Goal: Task Accomplishment & Management: Complete application form

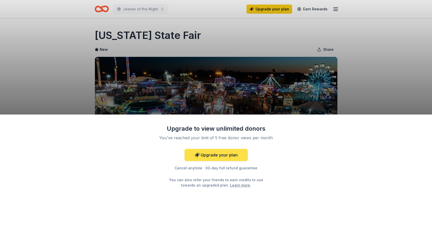
click at [217, 158] on link "Upgrade your plan" at bounding box center [216, 155] width 63 height 12
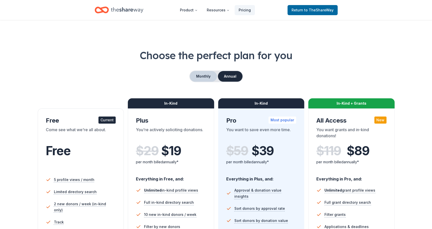
click at [206, 76] on button "Monthly" at bounding box center [203, 76] width 27 height 11
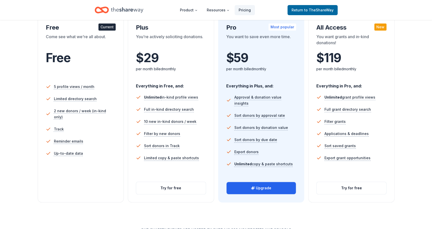
scroll to position [95, 0]
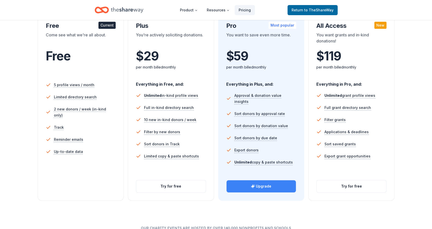
click at [270, 188] on button "Upgrade" at bounding box center [262, 186] width 70 height 12
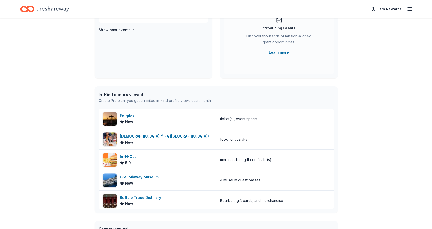
scroll to position [66, 0]
click at [147, 135] on div "[DEMOGRAPHIC_DATA]-fil-A ([GEOGRAPHIC_DATA])" at bounding box center [165, 136] width 91 height 6
click at [117, 156] on div "In-N-Out 5.0" at bounding box center [157, 159] width 117 height 20
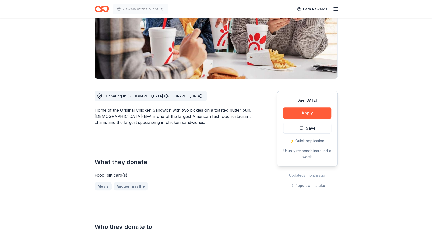
scroll to position [86, 0]
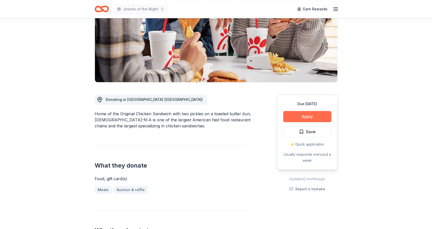
click at [303, 111] on button "Apply" at bounding box center [307, 116] width 48 height 11
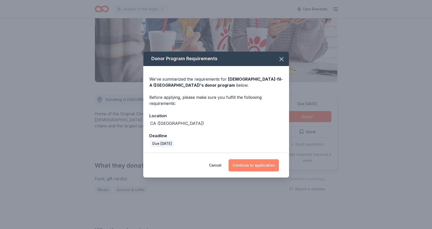
click at [244, 162] on button "Continue to application" at bounding box center [254, 165] width 50 height 12
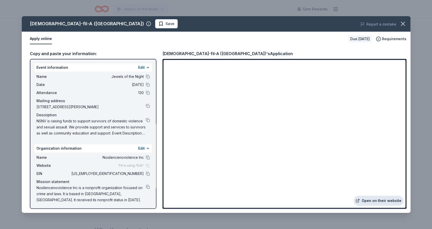
click at [365, 197] on link "Open on their website" at bounding box center [379, 201] width 50 height 10
click at [405, 25] on icon "button" at bounding box center [402, 23] width 7 height 7
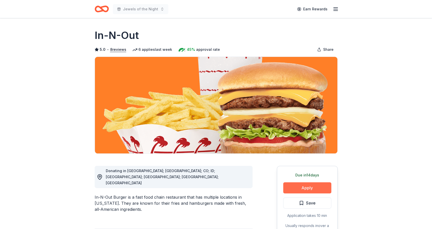
click at [294, 191] on button "Apply" at bounding box center [307, 187] width 48 height 11
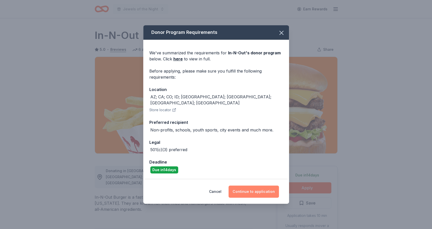
click at [246, 186] on button "Continue to application" at bounding box center [254, 192] width 50 height 12
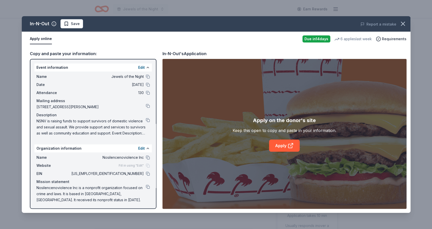
click at [53, 98] on div "Mailing address" at bounding box center [92, 101] width 113 height 6
click at [148, 68] on button at bounding box center [148, 68] width 4 height 4
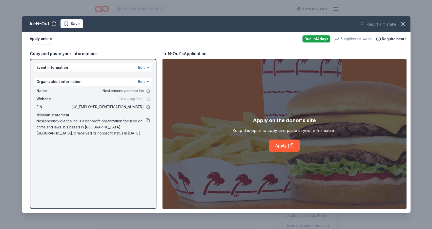
click at [148, 68] on button at bounding box center [148, 68] width 4 height 4
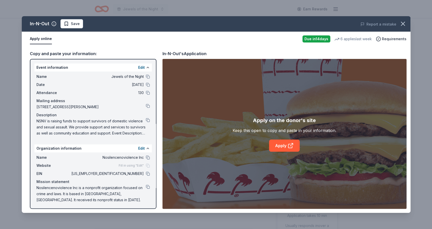
drag, startPoint x: 36, startPoint y: 70, endPoint x: 90, endPoint y: 154, distance: 99.6
click at [90, 152] on div "Event information Edit Name Jewels of the Night Date 10/23/25 Attendance 130 Ma…" at bounding box center [93, 134] width 127 height 150
drag, startPoint x: 78, startPoint y: 198, endPoint x: 34, endPoint y: 166, distance: 54.5
click at [34, 166] on div "Name Nosilencenoviolence Inc Website Fill in using "Edit" EIN 46-4906895 Missio…" at bounding box center [92, 179] width 117 height 53
click at [85, 53] on div "Copy and paste your information:" at bounding box center [93, 53] width 127 height 7
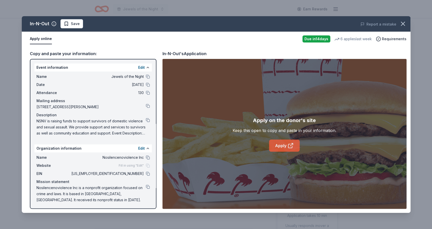
click at [283, 147] on link "Apply" at bounding box center [284, 146] width 31 height 12
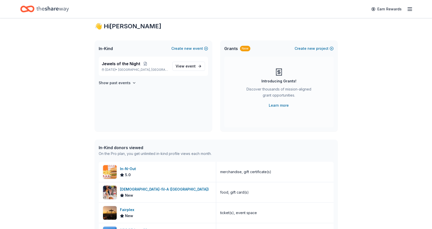
scroll to position [12, 0]
click at [409, 9] on icon "button" at bounding box center [410, 9] width 6 height 6
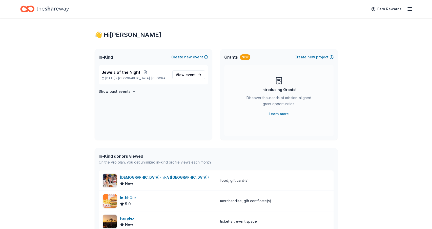
scroll to position [0, 0]
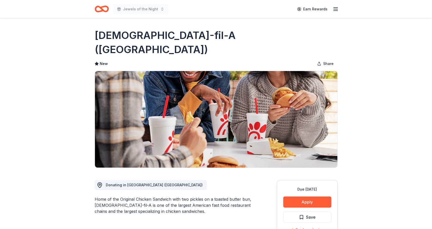
click at [101, 5] on icon "Home" at bounding box center [102, 9] width 14 height 12
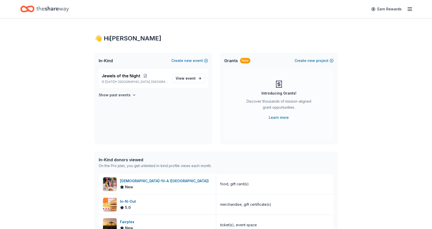
click at [408, 8] on icon "button" at bounding box center [410, 9] width 6 height 6
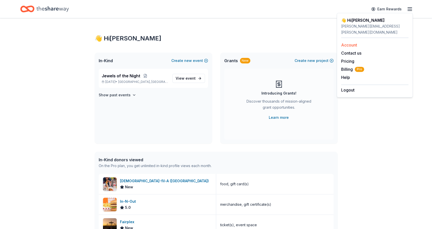
click at [351, 43] on link "Account" at bounding box center [349, 45] width 16 height 5
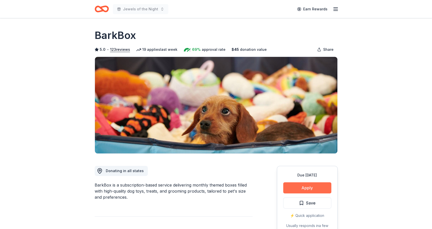
click at [296, 188] on button "Apply" at bounding box center [307, 187] width 48 height 11
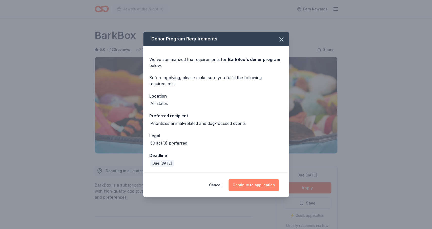
click at [238, 188] on button "Continue to application" at bounding box center [254, 185] width 50 height 12
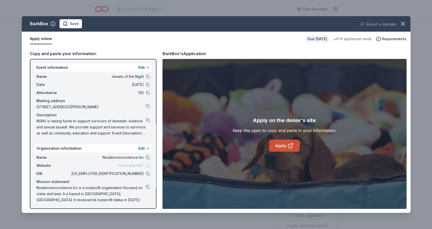
click at [275, 144] on link "Apply" at bounding box center [284, 146] width 31 height 12
click at [401, 22] on icon "button" at bounding box center [402, 23] width 7 height 7
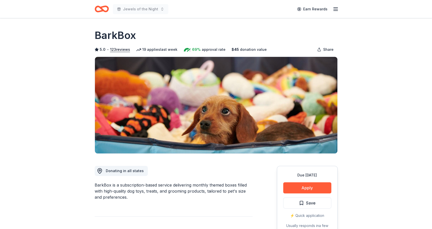
click at [334, 8] on icon "button" at bounding box center [336, 9] width 6 height 6
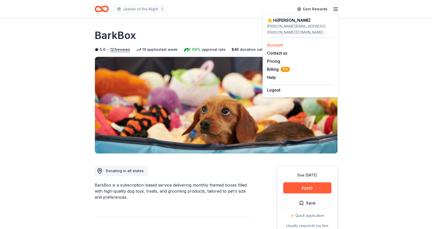
click at [276, 43] on link "Account" at bounding box center [275, 45] width 16 height 5
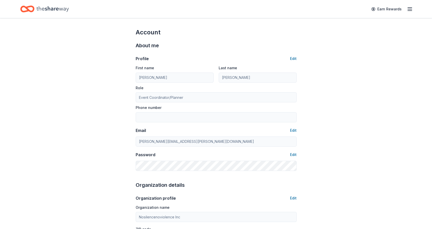
click at [32, 8] on icon "Home" at bounding box center [27, 9] width 14 height 12
click at [55, 8] on icon "Home" at bounding box center [52, 9] width 32 height 10
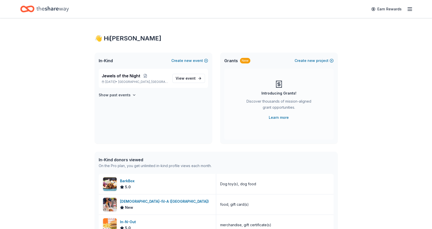
click at [122, 159] on div "In-Kind donors viewed" at bounding box center [155, 160] width 113 height 6
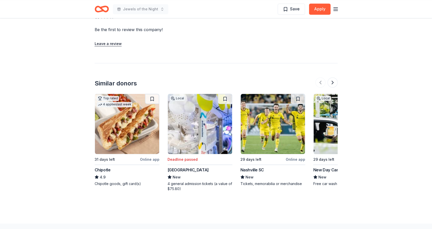
scroll to position [475, 0]
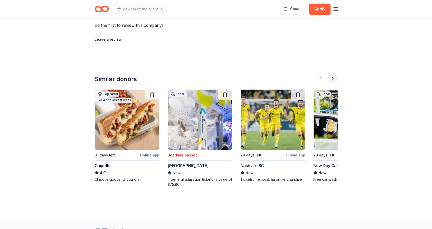
click at [333, 73] on button at bounding box center [333, 78] width 10 height 10
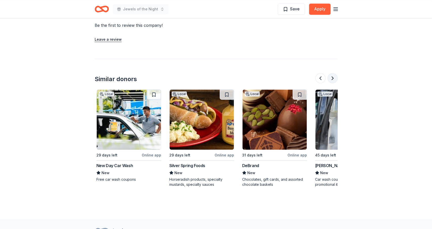
scroll to position [0, 219]
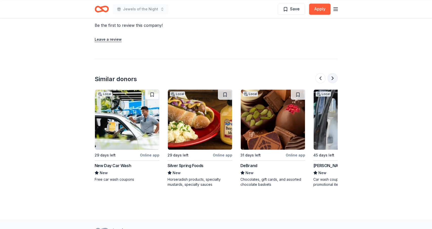
click at [333, 73] on button at bounding box center [333, 78] width 10 height 10
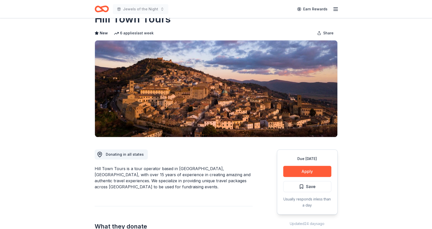
scroll to position [0, 0]
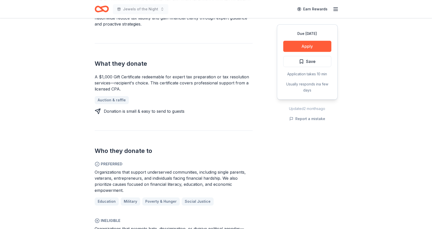
scroll to position [184, 0]
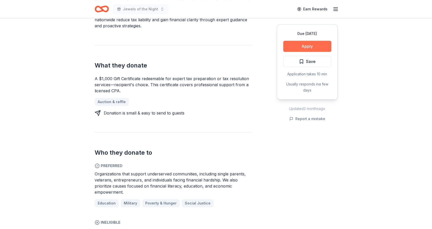
click at [315, 49] on button "Apply" at bounding box center [307, 46] width 48 height 11
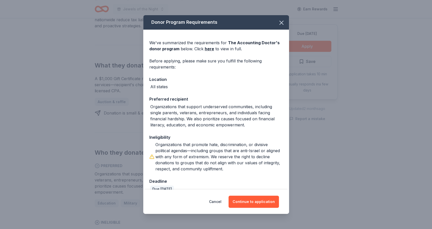
scroll to position [9, 0]
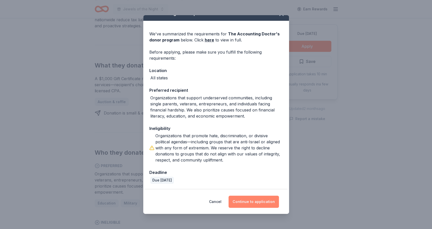
click at [248, 200] on button "Continue to application" at bounding box center [254, 202] width 50 height 12
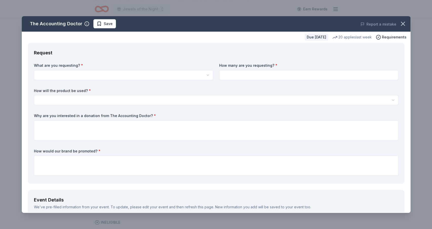
scroll to position [0, 0]
click at [168, 76] on html "Jewels of the Night Earn Rewards Due in 52 days Share The Accounting Doctor New…" at bounding box center [216, 114] width 432 height 229
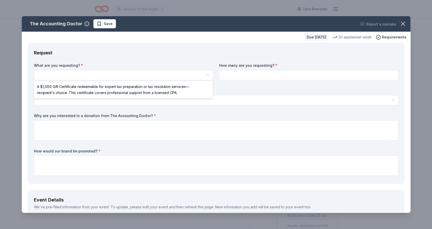
select select "A $1,000 Gift Certificate redeemable for expert tax preparation or tax resoluti…"
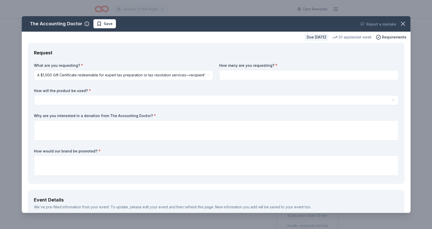
click at [240, 77] on input at bounding box center [308, 75] width 179 height 10
type input "1"
click at [144, 101] on html "Jewels of the Night Earn Rewards Due in 52 days Share The Accounting Doctor New…" at bounding box center [216, 114] width 432 height 229
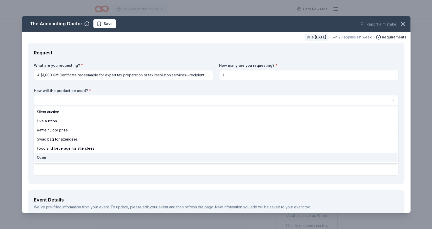
select select "other"
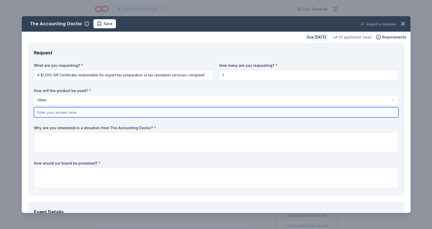
click at [87, 114] on input "text" at bounding box center [216, 112] width 364 height 10
type input "Silent Auction"
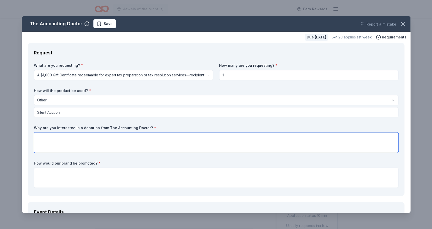
click at [80, 140] on textarea at bounding box center [216, 143] width 364 height 20
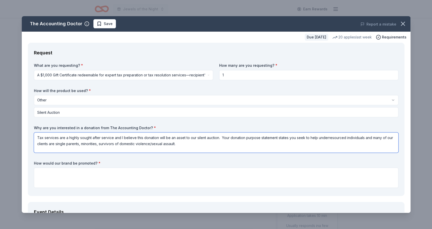
click at [327, 138] on textarea "Tax services are a highly sought after service and I believe this donation will…" at bounding box center [216, 143] width 364 height 20
click at [180, 144] on textarea "Tax services are a highly sought after service and I believe this donation will…" at bounding box center [216, 143] width 364 height 20
click at [183, 144] on textarea "Tax services are a highly sought after service and I believe this donation will…" at bounding box center [216, 143] width 364 height 20
click at [242, 142] on textarea "Tax services are a highly sought after service and I believe this donation will…" at bounding box center [216, 143] width 364 height 20
type textarea "Tax services are a highly sought after service and I believe this donation will…"
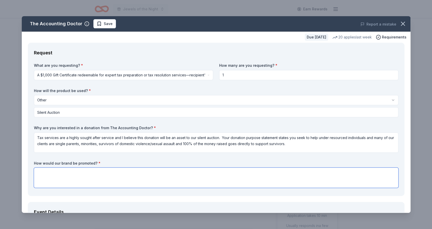
click at [99, 175] on textarea at bounding box center [216, 178] width 364 height 20
type textarea "We promote brands at the event on signage and in our newsletter"
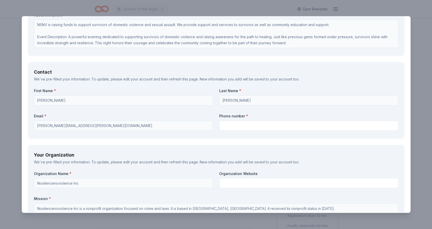
scroll to position [318, 0]
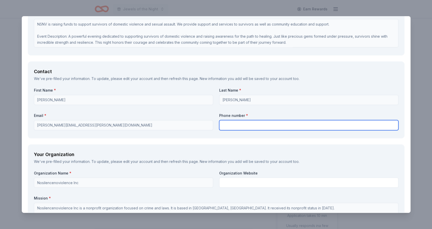
click at [241, 129] on input "text" at bounding box center [308, 125] width 179 height 10
type input "8479708523"
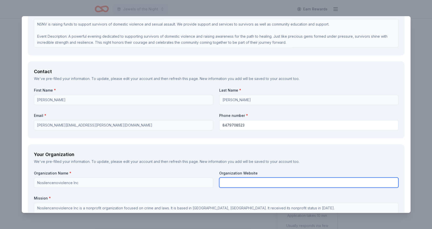
click at [298, 181] on input "text" at bounding box center [308, 183] width 179 height 10
type input "www.speakingoutnsnv.org"
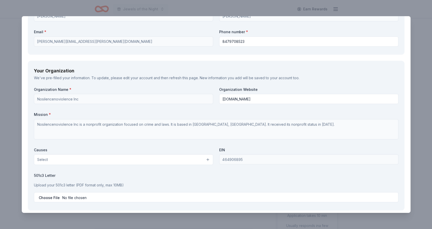
scroll to position [401, 0]
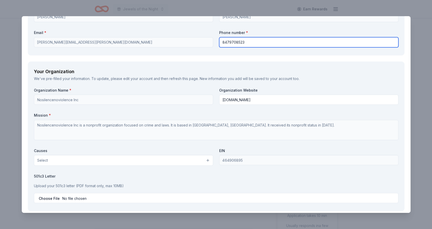
click at [277, 37] on input "8479708523" at bounding box center [308, 42] width 179 height 10
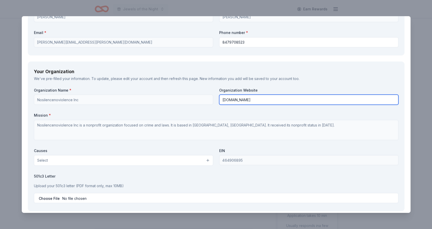
click at [233, 102] on input "www.speakingoutnsnv.org" at bounding box center [308, 100] width 179 height 10
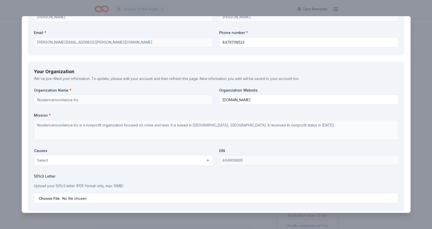
click at [207, 160] on button "Select" at bounding box center [123, 160] width 179 height 11
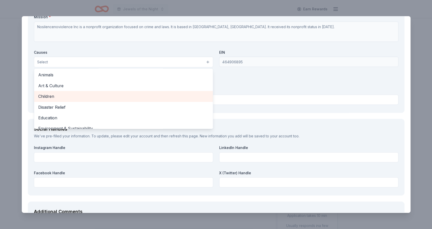
scroll to position [514, 0]
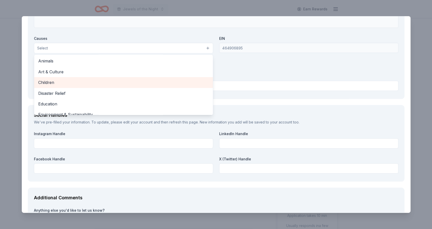
click at [140, 88] on div "Disaster Relief" at bounding box center [123, 93] width 179 height 11
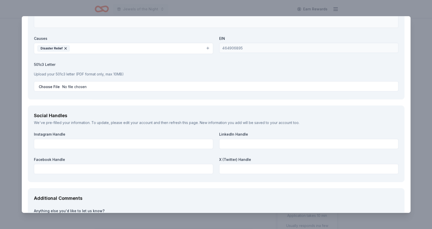
click at [65, 48] on icon "button" at bounding box center [66, 48] width 4 height 4
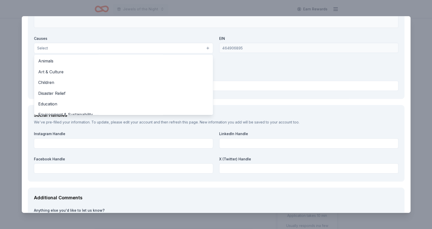
click at [208, 48] on button "Select" at bounding box center [123, 48] width 179 height 11
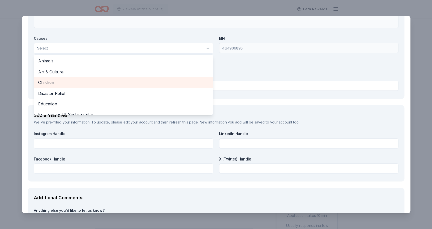
click at [82, 84] on span "Children" at bounding box center [123, 82] width 171 height 7
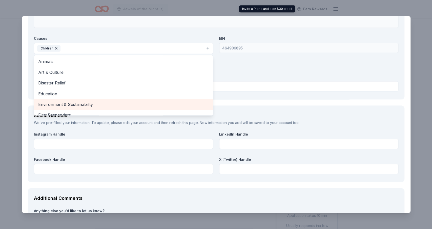
click at [74, 108] on div "Environment & Sustainability" at bounding box center [123, 104] width 179 height 11
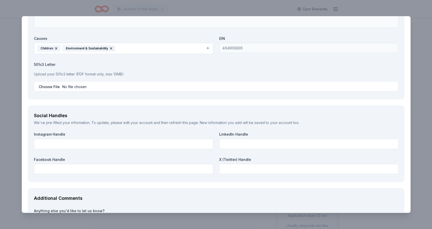
click at [110, 48] on icon "button" at bounding box center [111, 48] width 2 height 2
click at [120, 43] on button "Children" at bounding box center [123, 48] width 179 height 11
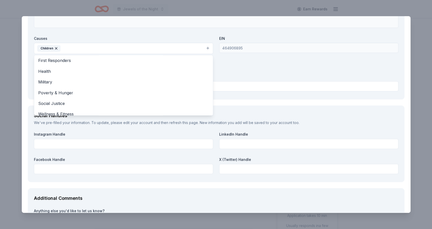
scroll to position [59, 0]
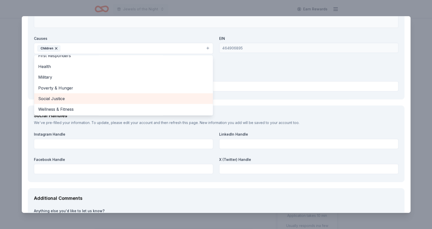
click at [55, 96] on span "Social Justice" at bounding box center [123, 98] width 171 height 7
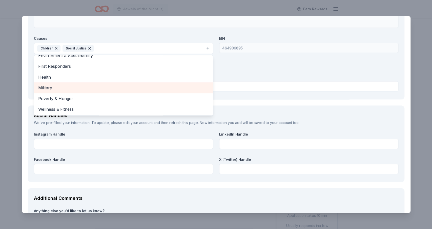
click at [56, 86] on span "Military" at bounding box center [123, 88] width 171 height 7
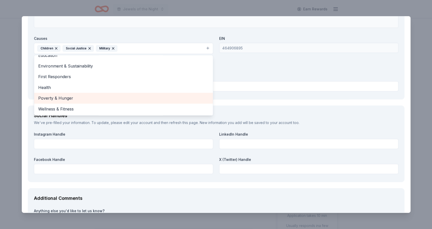
scroll to position [38, 0]
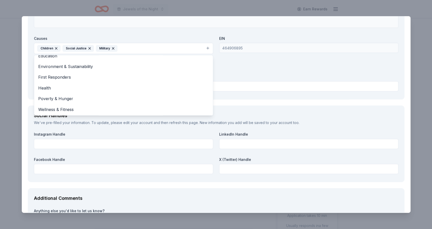
click at [326, 63] on div "Organization Name * Nosilencenoviolence Inc Organization Website www.speakingou…" at bounding box center [216, 34] width 364 height 118
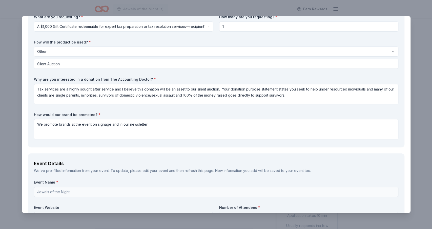
scroll to position [47, 0]
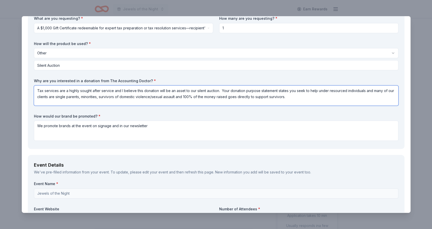
click at [99, 97] on textarea "Tax services are a highly sought after service and I believe this donation will…" at bounding box center [216, 96] width 364 height 20
type textarea "Tax services are a highly sought after service and I believe this donation will…"
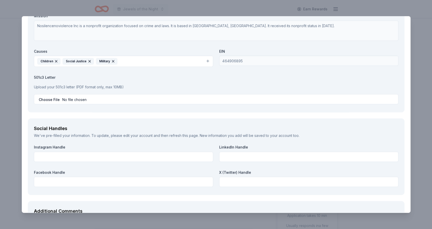
scroll to position [502, 0]
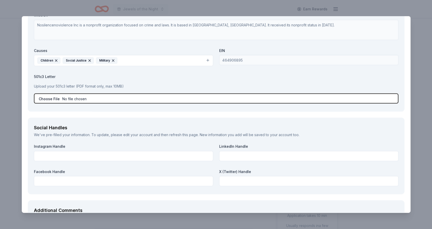
click at [38, 99] on input "file" at bounding box center [216, 98] width 364 height 10
type input "C:\fakepath\NSNV Tax Exempt Letter.pdf"
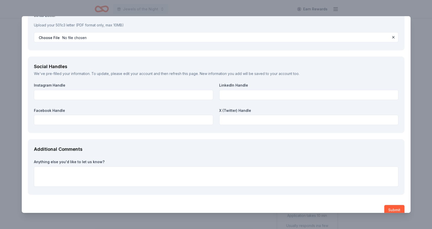
scroll to position [570, 0]
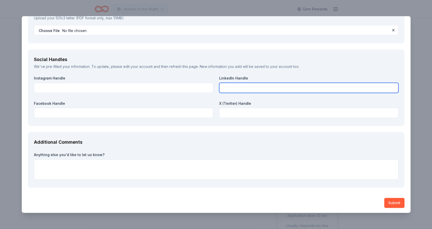
paste input "https://www.linkedin.com/company/no-silence-no-violence/"
type input "https://www.linkedin.com/company/no-silence-no-violence/"
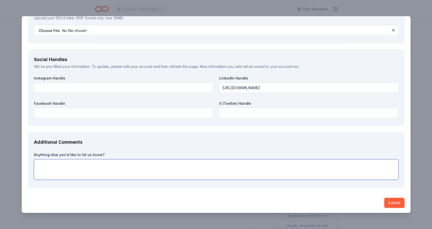
click at [62, 174] on textarea at bounding box center [216, 169] width 364 height 20
type textarea "Q"
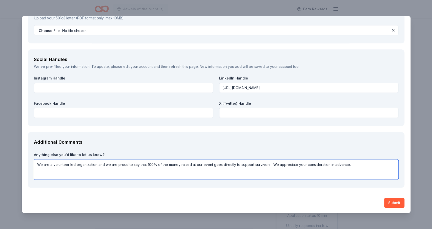
type textarea "We are a volunteer led organization and we are proud to say that 100% of the mo…"
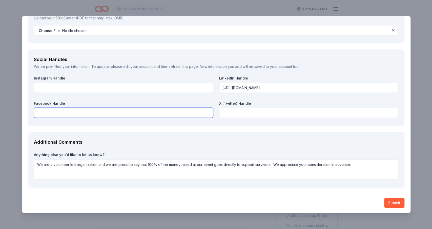
click at [58, 113] on input "text" at bounding box center [123, 113] width 179 height 10
paste input "https://www.facebook.com/share/19EP6Zu7s5/?mibextid=wwXIfr"
type input "https://www.facebook.com/share/19EP6Zu7s5/?mibextid=wwXIfr"
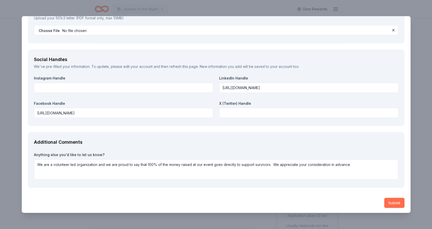
click at [391, 202] on button "Submit" at bounding box center [394, 203] width 20 height 10
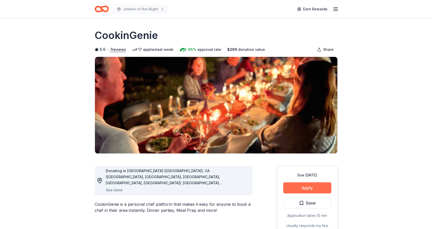
click at [306, 187] on button "Apply" at bounding box center [307, 187] width 48 height 11
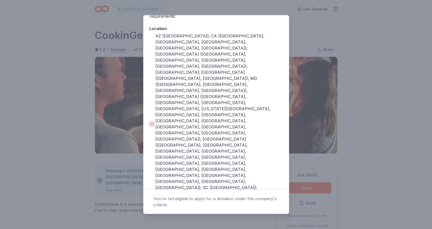
scroll to position [94, 0]
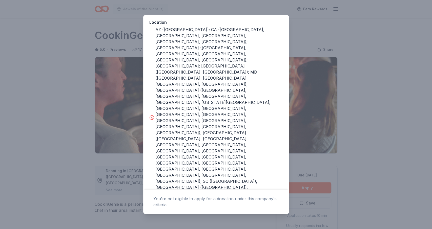
click at [324, 35] on div "Donor Program Requirements The following requirements may not be met: This comp…" at bounding box center [216, 114] width 432 height 229
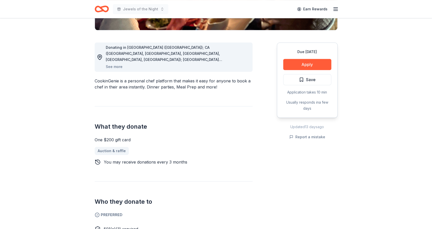
scroll to position [121, 0]
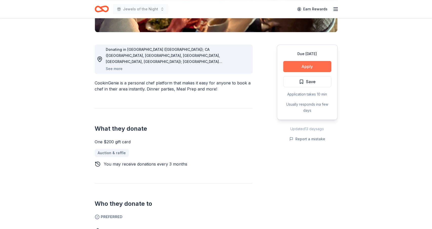
click at [314, 63] on button "Apply" at bounding box center [307, 66] width 48 height 11
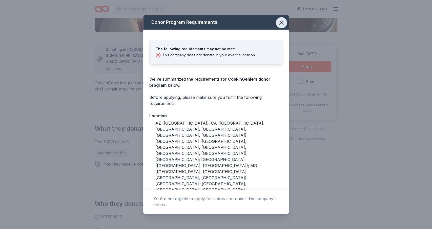
click at [282, 23] on icon "button" at bounding box center [281, 22] width 7 height 7
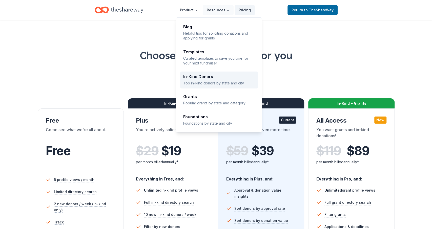
click at [205, 83] on p "Top in-kind donors by state and city" at bounding box center [219, 83] width 72 height 5
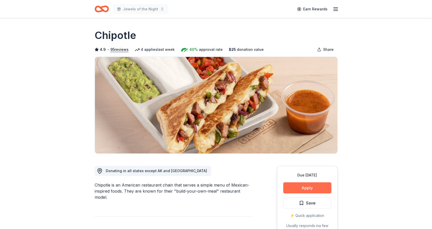
click at [299, 187] on button "Apply" at bounding box center [307, 187] width 48 height 11
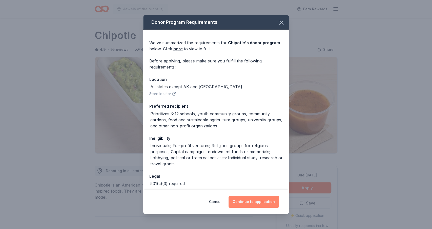
click at [244, 200] on button "Continue to application" at bounding box center [254, 202] width 50 height 12
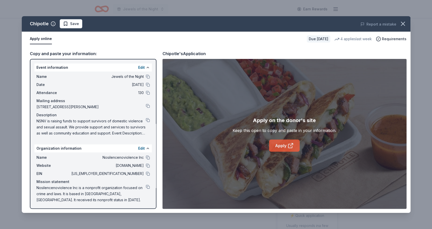
click at [283, 142] on link "Apply" at bounding box center [284, 146] width 31 height 12
click at [406, 25] on icon "button" at bounding box center [402, 23] width 7 height 7
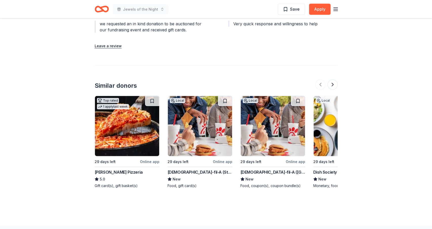
scroll to position [693, 0]
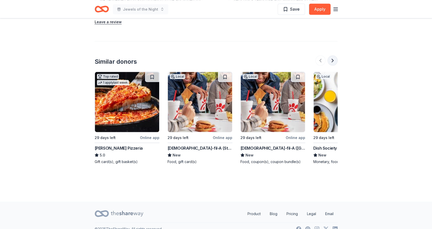
click at [333, 55] on button at bounding box center [333, 60] width 10 height 10
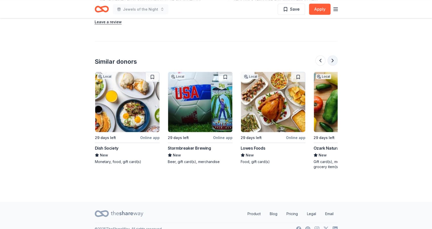
scroll to position [0, 219]
click at [331, 55] on button at bounding box center [333, 60] width 10 height 10
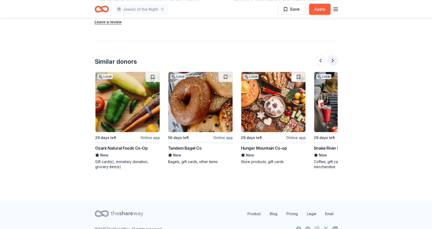
scroll to position [0, 437]
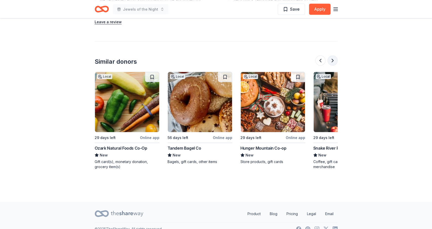
click at [332, 55] on button at bounding box center [333, 60] width 10 height 10
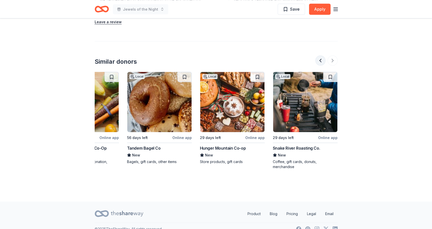
click at [322, 57] on button at bounding box center [320, 60] width 10 height 10
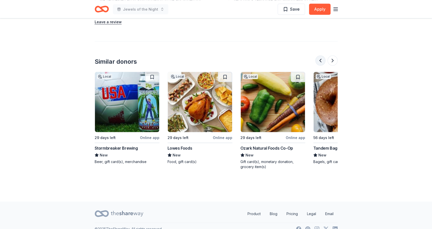
scroll to position [0, 292]
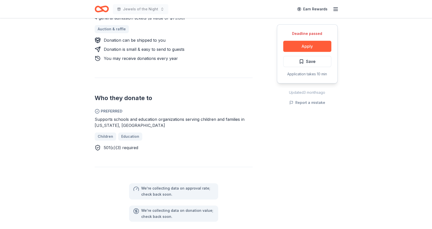
scroll to position [235, 0]
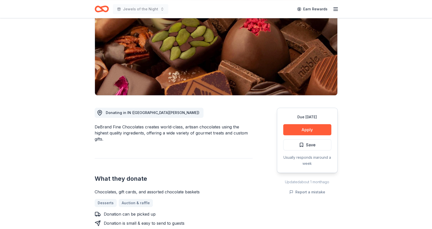
scroll to position [29, 0]
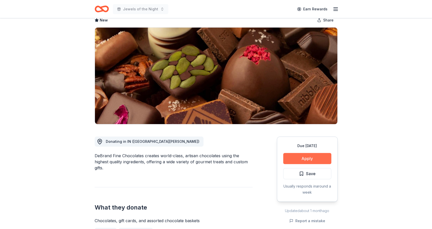
click at [293, 158] on button "Apply" at bounding box center [307, 158] width 48 height 11
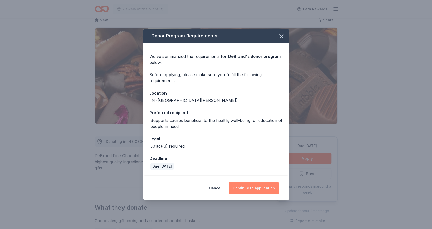
click at [239, 190] on button "Continue to application" at bounding box center [254, 188] width 50 height 12
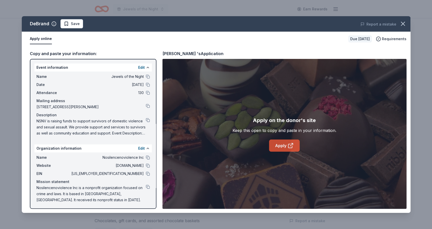
click at [280, 149] on link "Apply" at bounding box center [284, 146] width 31 height 12
click at [403, 25] on icon "button" at bounding box center [402, 23] width 7 height 7
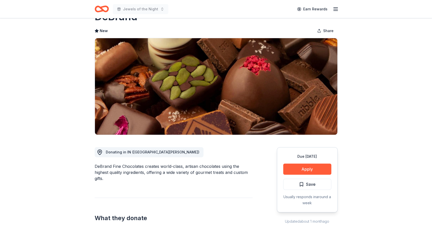
scroll to position [0, 0]
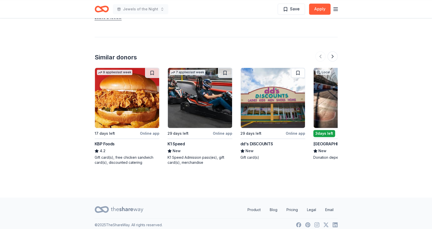
scroll to position [464, 0]
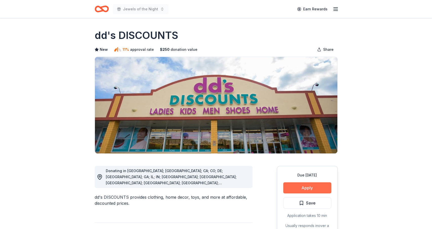
click at [299, 187] on button "Apply" at bounding box center [307, 187] width 48 height 11
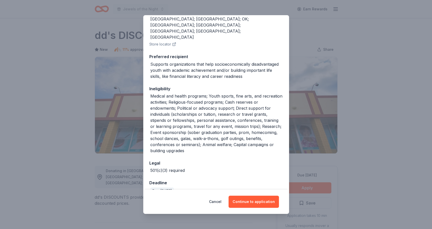
scroll to position [86, 0]
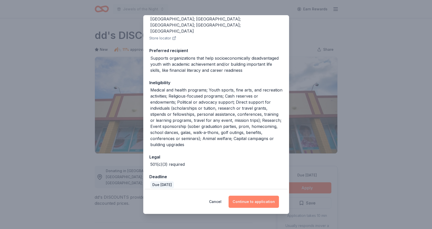
click at [241, 202] on button "Continue to application" at bounding box center [254, 202] width 50 height 12
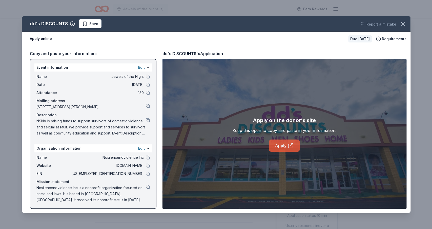
click at [284, 147] on link "Apply" at bounding box center [284, 146] width 31 height 12
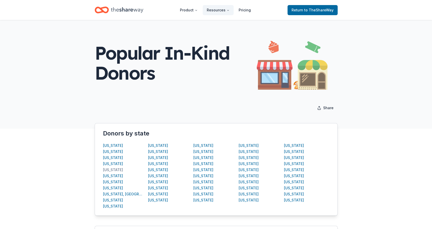
click at [112, 170] on div "California" at bounding box center [113, 170] width 20 height 6
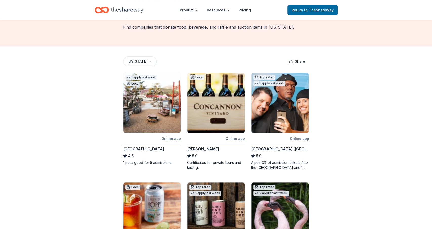
scroll to position [238, 0]
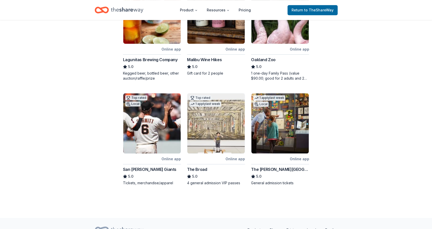
click at [427, 126] on div "Browse all in-kind donors California California Donation Requests Find companie…" at bounding box center [216, 0] width 432 height 436
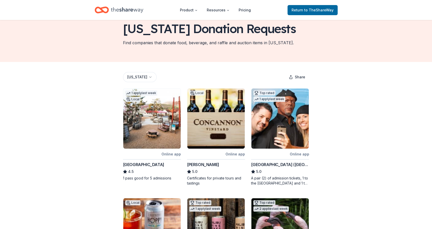
scroll to position [22, 0]
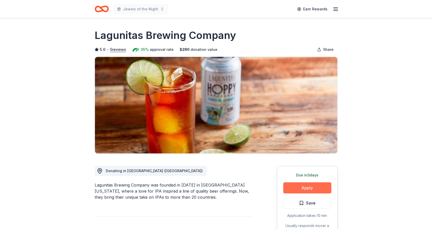
click at [294, 188] on button "Apply" at bounding box center [307, 187] width 48 height 11
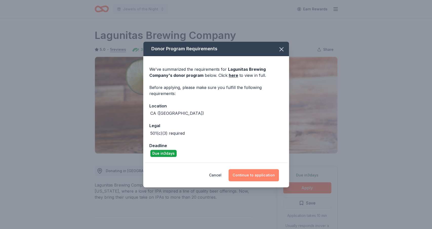
click at [256, 173] on button "Continue to application" at bounding box center [254, 175] width 50 height 12
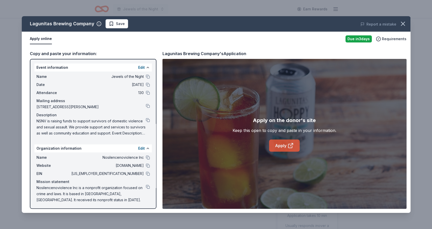
click at [283, 147] on link "Apply" at bounding box center [284, 146] width 31 height 12
click at [399, 25] on button "button" at bounding box center [402, 23] width 11 height 11
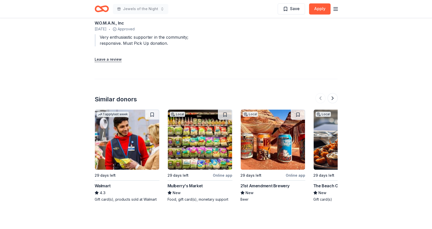
scroll to position [573, 0]
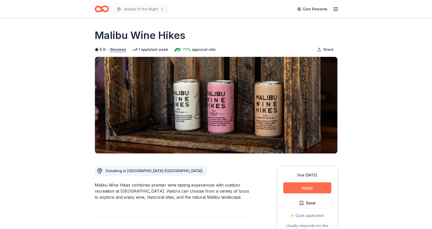
click at [299, 190] on button "Apply" at bounding box center [307, 187] width 48 height 11
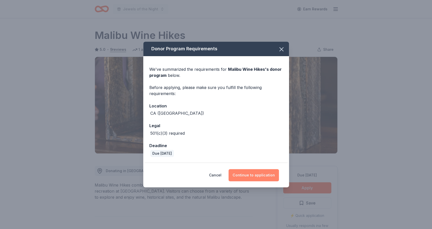
click at [246, 176] on button "Continue to application" at bounding box center [254, 175] width 50 height 12
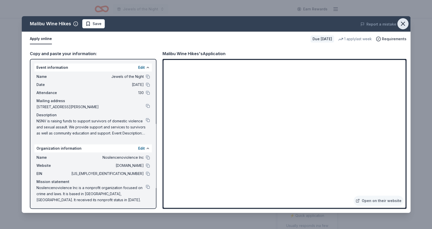
click at [400, 21] on icon "button" at bounding box center [402, 23] width 7 height 7
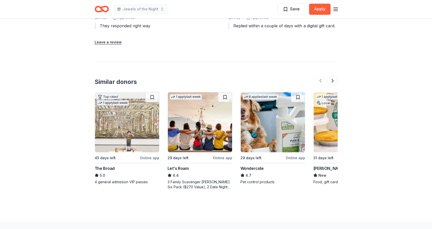
scroll to position [615, 0]
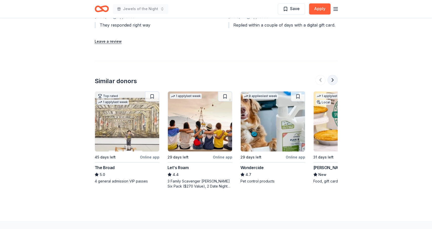
click at [331, 81] on button at bounding box center [333, 80] width 10 height 10
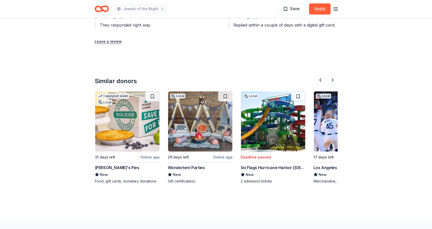
scroll to position [0, 219]
click at [330, 80] on button at bounding box center [333, 80] width 10 height 10
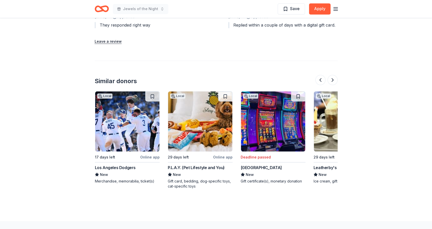
scroll to position [0, 437]
click at [334, 77] on button at bounding box center [333, 80] width 10 height 10
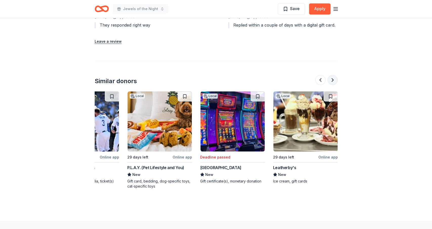
scroll to position [0, 478]
click at [333, 79] on div at bounding box center [326, 80] width 22 height 10
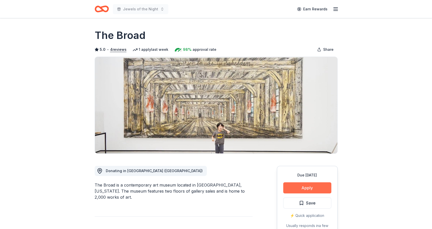
click at [306, 188] on button "Apply" at bounding box center [307, 187] width 48 height 11
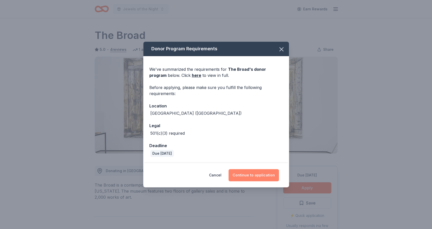
click at [252, 172] on button "Continue to application" at bounding box center [254, 175] width 50 height 12
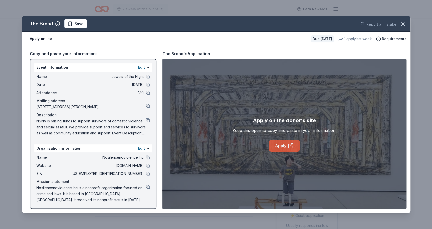
click at [278, 141] on link "Apply" at bounding box center [284, 146] width 31 height 12
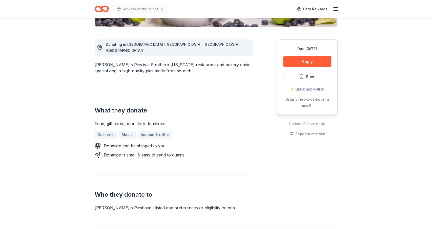
scroll to position [131, 0]
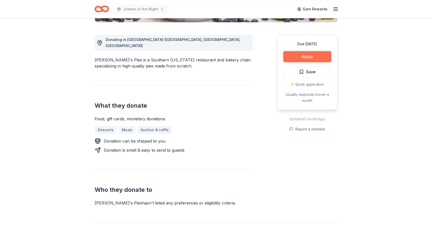
click at [315, 57] on button "Apply" at bounding box center [307, 56] width 48 height 11
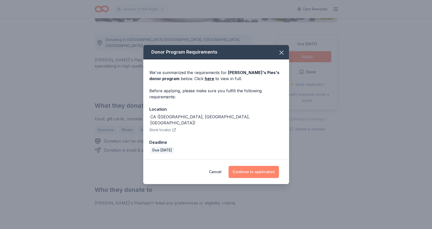
click at [251, 169] on button "Continue to application" at bounding box center [254, 172] width 50 height 12
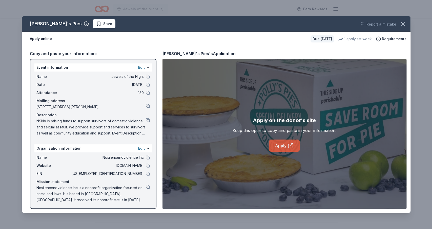
click at [290, 144] on icon at bounding box center [290, 146] width 4 height 4
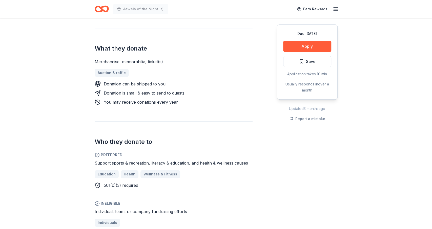
scroll to position [156, 0]
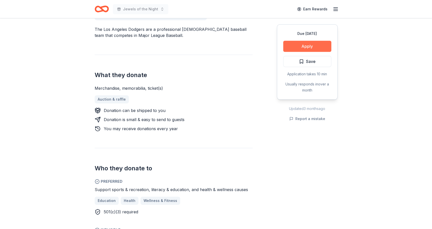
click at [306, 48] on button "Apply" at bounding box center [307, 46] width 48 height 11
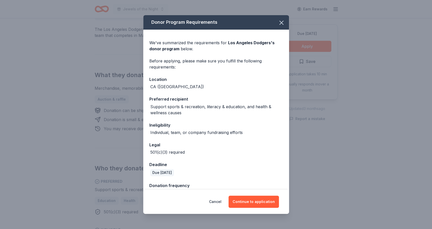
scroll to position [12, 0]
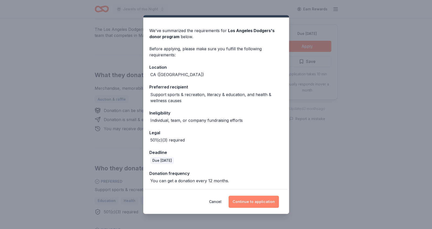
click at [236, 202] on button "Continue to application" at bounding box center [254, 202] width 50 height 12
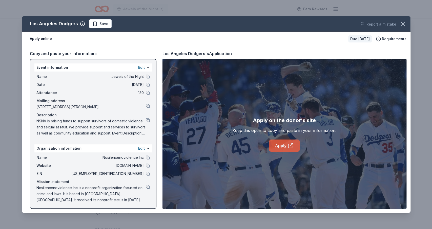
click at [274, 147] on link "Apply" at bounding box center [284, 146] width 31 height 12
click at [398, 15] on div "Los Angeles Dodgers Save Report a mistake Apply online Due in 17 days Requireme…" at bounding box center [216, 114] width 432 height 229
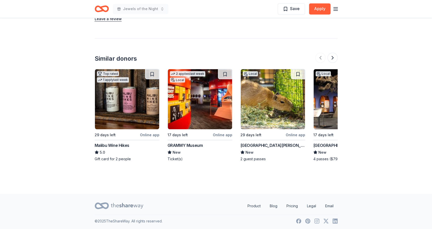
scroll to position [586, 0]
click at [334, 55] on button at bounding box center [333, 57] width 10 height 10
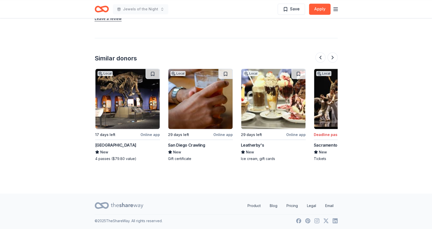
scroll to position [0, 219]
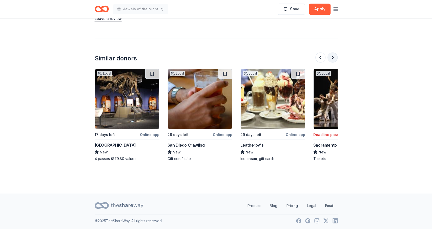
click at [335, 58] on button at bounding box center [333, 57] width 10 height 10
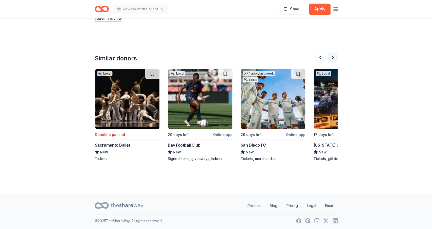
scroll to position [0, 437]
click at [331, 57] on button at bounding box center [333, 57] width 10 height 10
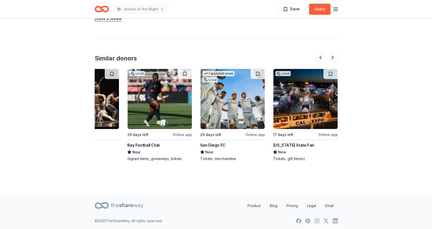
scroll to position [0, 478]
click at [332, 57] on div at bounding box center [326, 57] width 22 height 10
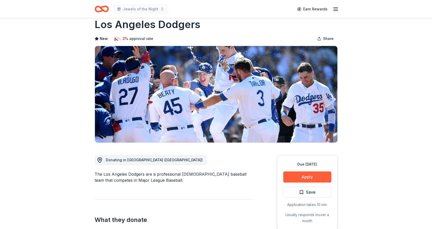
scroll to position [9, 0]
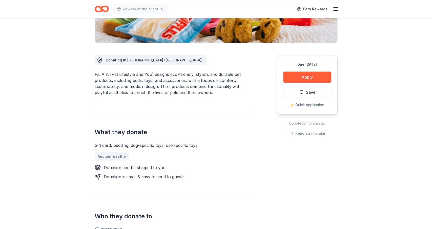
scroll to position [112, 0]
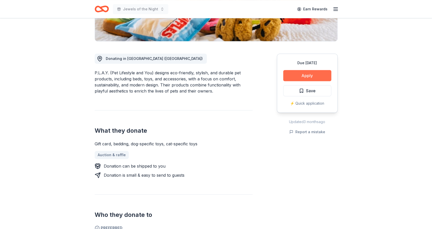
click at [312, 76] on button "Apply" at bounding box center [307, 75] width 48 height 11
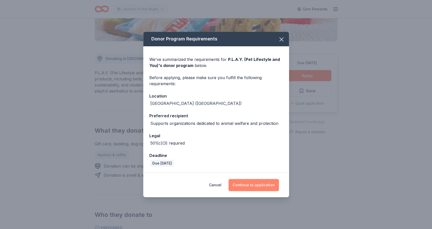
click at [267, 189] on button "Continue to application" at bounding box center [254, 185] width 50 height 12
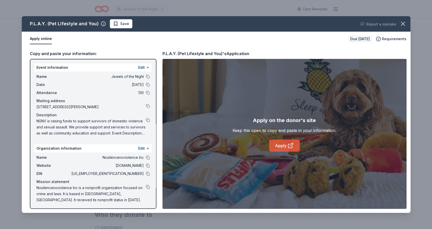
click at [279, 144] on link "Apply" at bounding box center [284, 146] width 31 height 12
click at [404, 25] on icon "button" at bounding box center [403, 24] width 4 height 4
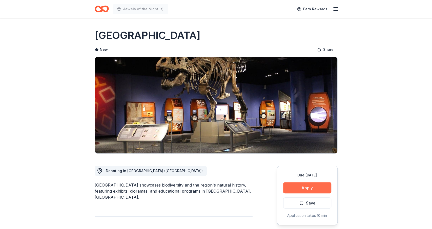
click at [303, 190] on button "Apply" at bounding box center [307, 187] width 48 height 11
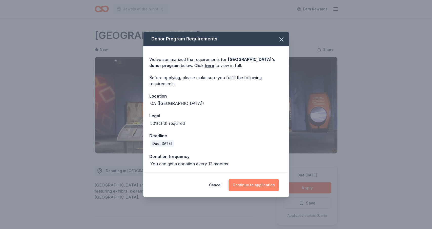
click at [252, 181] on button "Continue to application" at bounding box center [254, 185] width 50 height 12
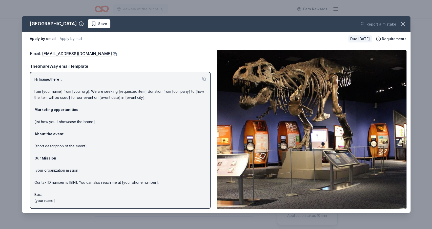
click at [384, 32] on div "Apply by email Apply by mail Due in 17 days Requirements" at bounding box center [216, 39] width 389 height 15
click at [145, 109] on p "Hi [name/there], I am [your name] from [your org]. We are seeking [requested it…" at bounding box center [120, 140] width 172 height 128
drag, startPoint x: 32, startPoint y: 80, endPoint x: 71, endPoint y: 124, distance: 58.4
click at [71, 124] on div "Hi [name/there], I am [your name] from [your org]. We are seeking [requested it…" at bounding box center [120, 140] width 181 height 137
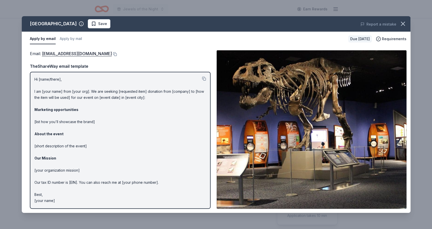
drag, startPoint x: 105, startPoint y: 182, endPoint x: 112, endPoint y: 174, distance: 10.4
click at [106, 179] on p "Hi [name/there], I am [your name] from [your org]. We are seeking [requested it…" at bounding box center [120, 140] width 172 height 128
click at [204, 78] on button at bounding box center [204, 79] width 4 height 4
click at [77, 54] on link "donations@sdnhm.org" at bounding box center [77, 53] width 70 height 7
click at [20, 5] on div "San Diego Natural History Museum Save Report a mistake Apply by email Apply by …" at bounding box center [216, 114] width 432 height 229
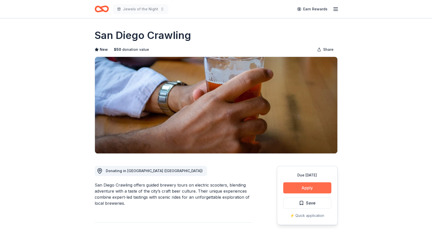
click at [312, 183] on button "Apply" at bounding box center [307, 187] width 48 height 11
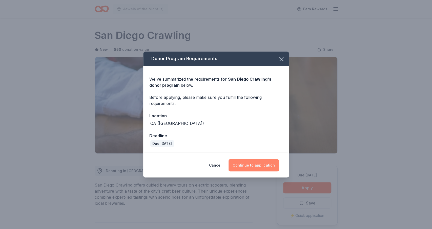
click at [249, 165] on button "Continue to application" at bounding box center [254, 165] width 50 height 12
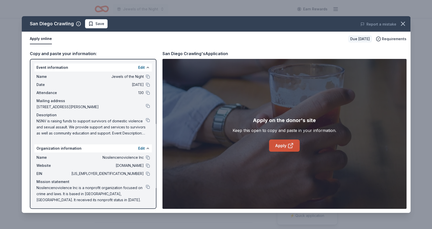
click at [283, 141] on link "Apply" at bounding box center [284, 146] width 31 height 12
click at [401, 21] on icon "button" at bounding box center [402, 23] width 7 height 7
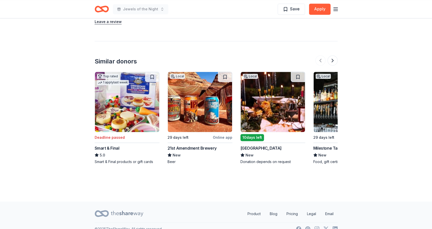
scroll to position [509, 0]
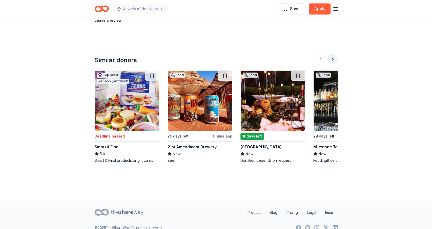
click at [332, 60] on button at bounding box center [333, 59] width 10 height 10
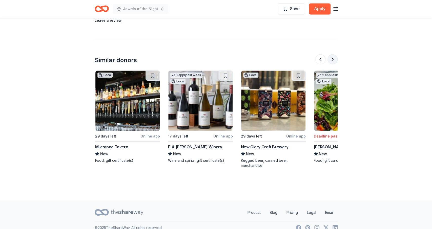
scroll to position [0, 219]
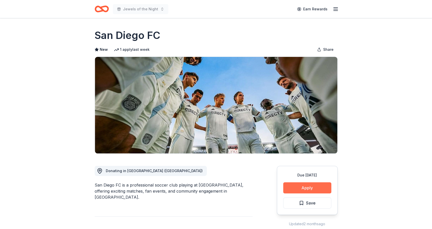
click at [304, 184] on button "Apply" at bounding box center [307, 187] width 48 height 11
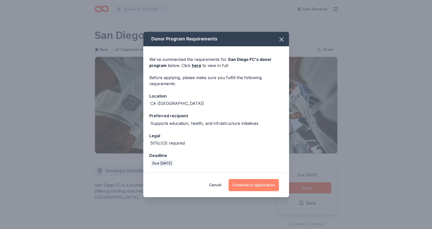
click at [257, 185] on button "Continue to application" at bounding box center [254, 185] width 50 height 12
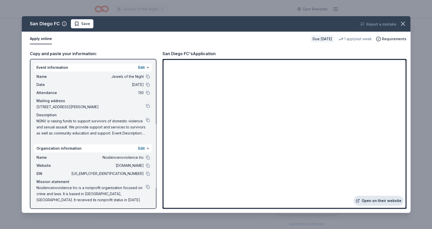
click at [365, 199] on link "Open on their website" at bounding box center [379, 201] width 50 height 10
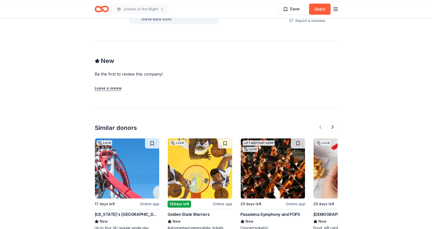
scroll to position [413, 0]
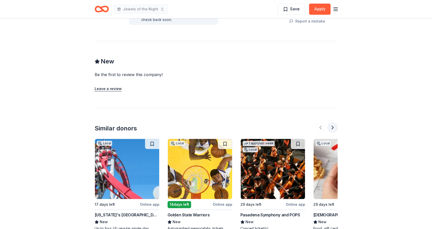
click at [332, 122] on button at bounding box center [333, 127] width 10 height 10
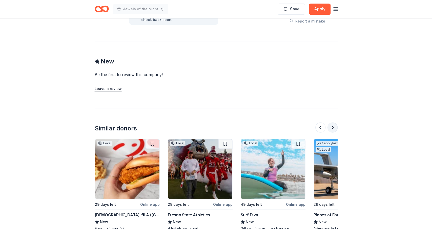
scroll to position [0, 219]
click at [332, 122] on button at bounding box center [333, 127] width 10 height 10
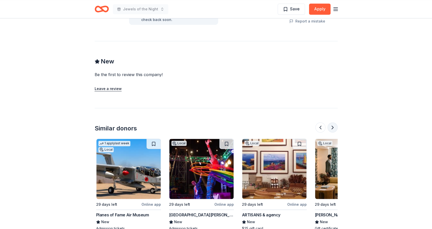
scroll to position [0, 437]
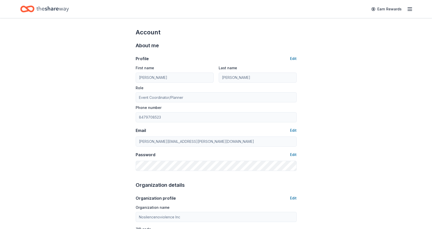
type input "8479708523"
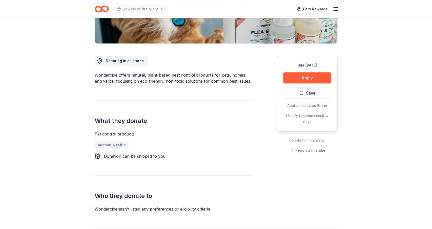
scroll to position [134, 0]
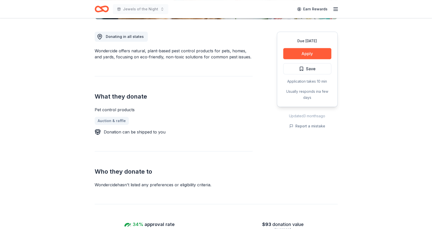
click at [310, 54] on button "Apply" at bounding box center [307, 53] width 48 height 11
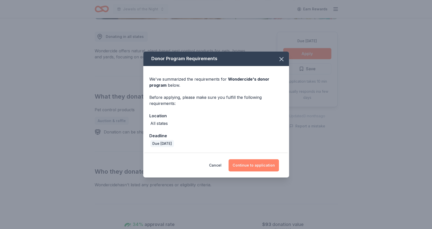
click at [262, 165] on button "Continue to application" at bounding box center [254, 165] width 50 height 12
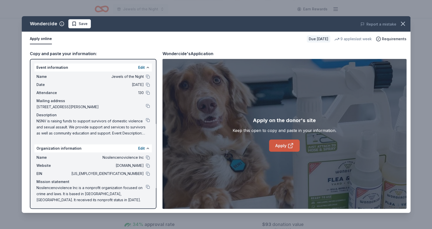
click at [287, 144] on link "Apply" at bounding box center [284, 146] width 31 height 12
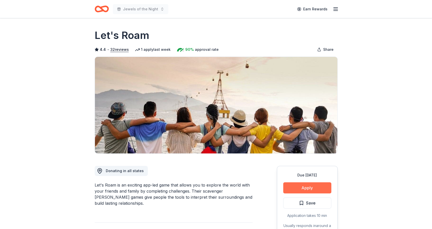
click at [298, 191] on button "Apply" at bounding box center [307, 187] width 48 height 11
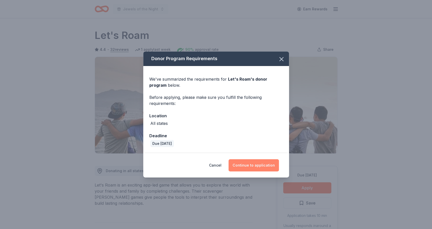
click at [252, 167] on button "Continue to application" at bounding box center [254, 165] width 50 height 12
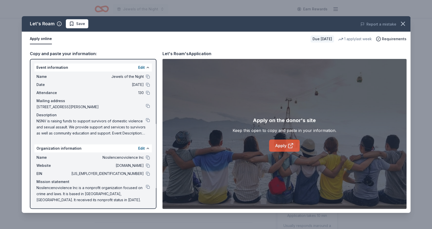
click at [280, 144] on link "Apply" at bounding box center [284, 146] width 31 height 12
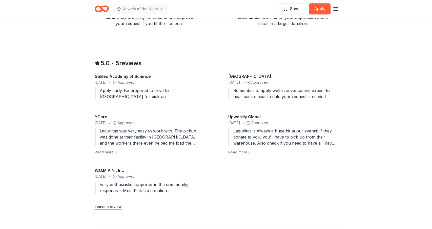
scroll to position [426, 0]
